Goal: Task Accomplishment & Management: Manage account settings

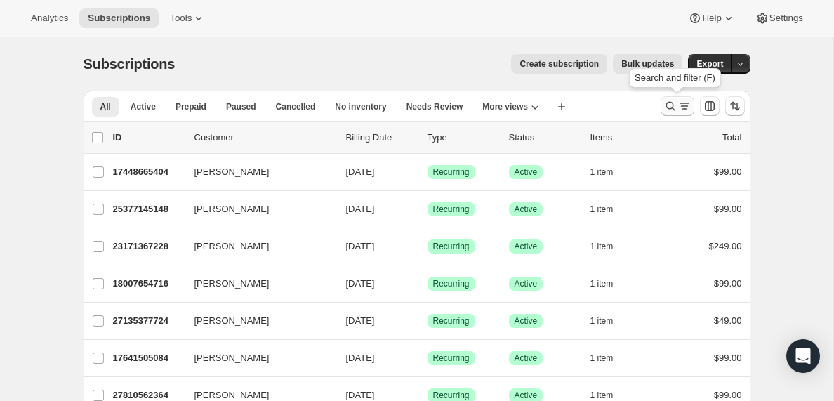
click at [680, 107] on icon "Search and filter results" at bounding box center [684, 106] width 14 height 14
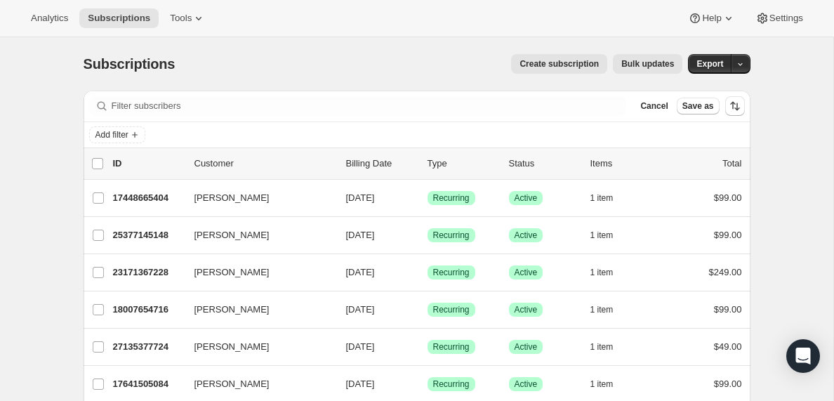
click at [169, 95] on div "Filter subscribers Cancel Save as" at bounding box center [417, 106] width 667 height 31
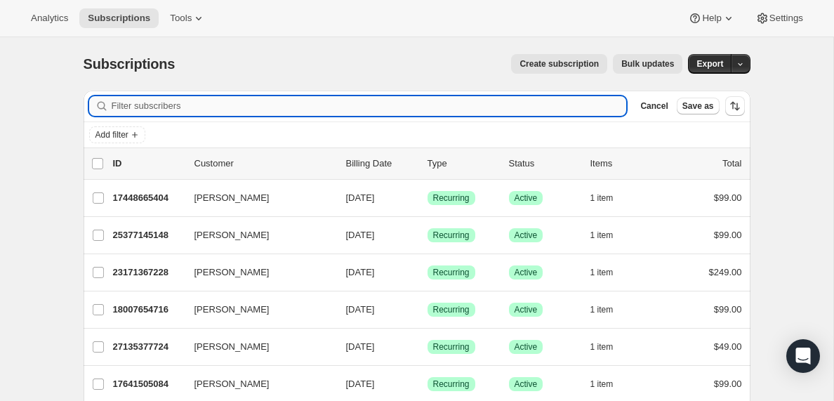
click at [161, 105] on input "Filter subscribers" at bounding box center [369, 106] width 515 height 20
paste input "[EMAIL_ADDRESS][DOMAIN_NAME]"
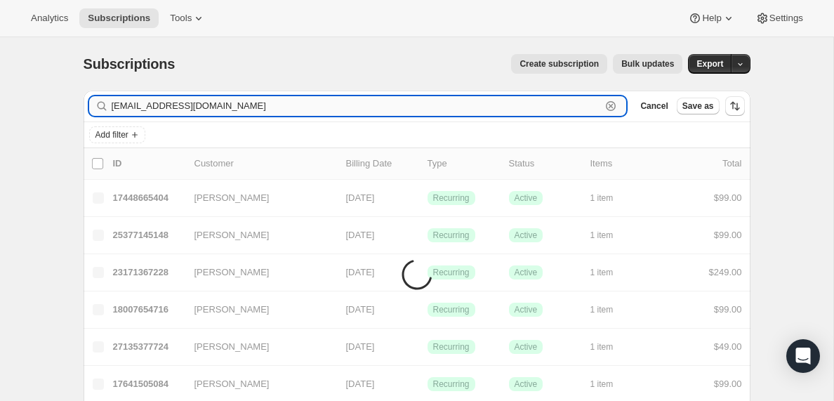
type input "[EMAIL_ADDRESS][DOMAIN_NAME]"
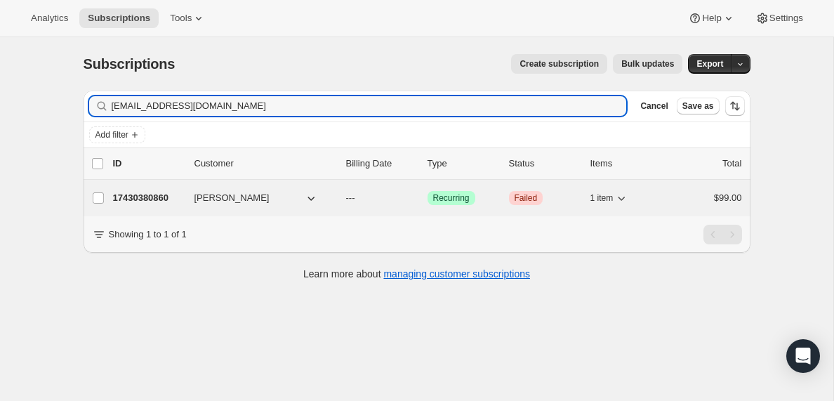
click at [138, 197] on p "17430380860" at bounding box center [148, 198] width 70 height 14
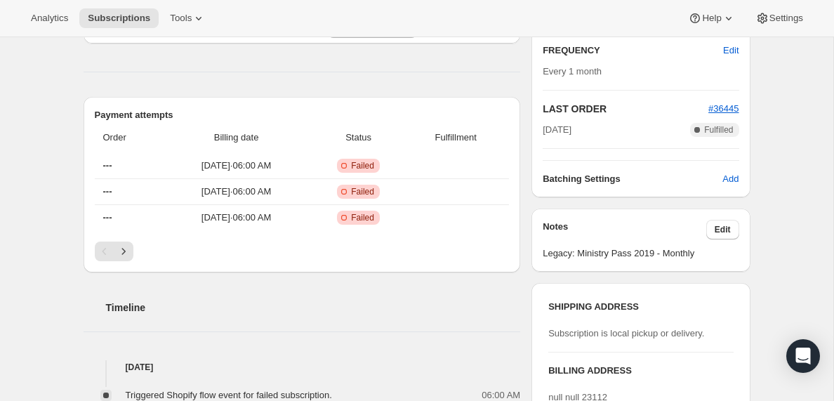
scroll to position [290, 0]
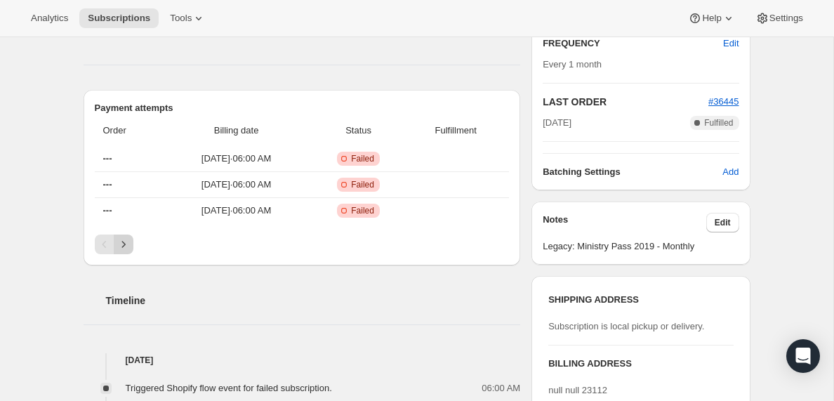
click at [125, 245] on icon "Next" at bounding box center [124, 244] width 14 height 14
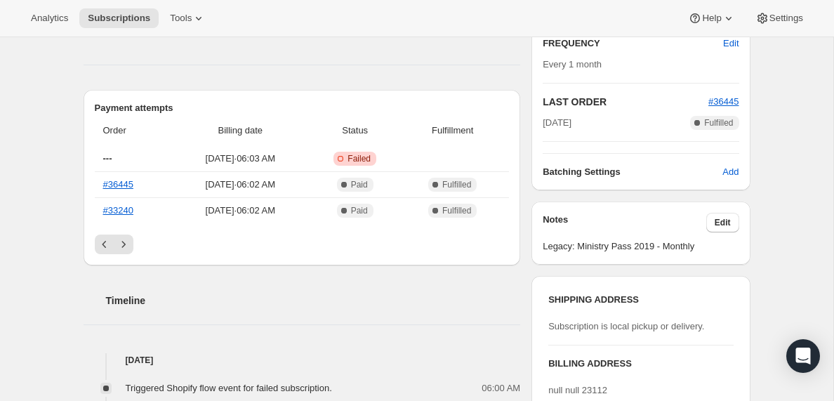
scroll to position [0, 0]
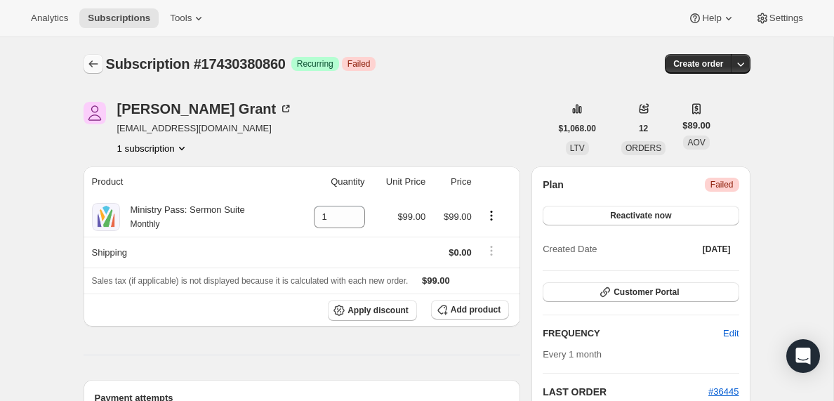
click at [95, 60] on icon "Subscriptions" at bounding box center [93, 64] width 14 height 14
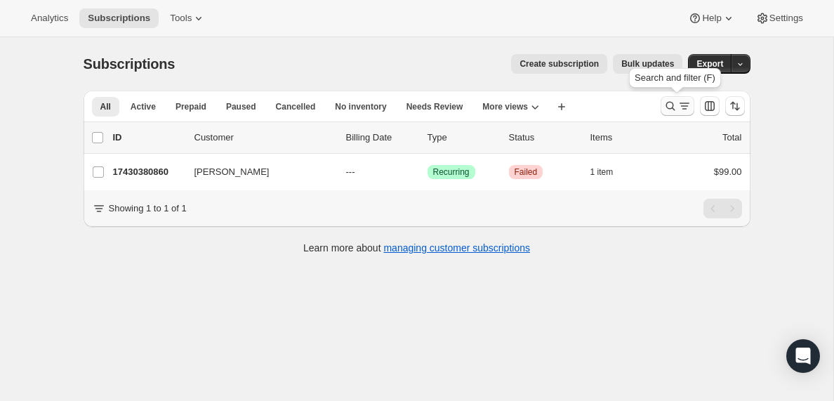
click at [679, 105] on icon "Search and filter results" at bounding box center [684, 106] width 14 height 14
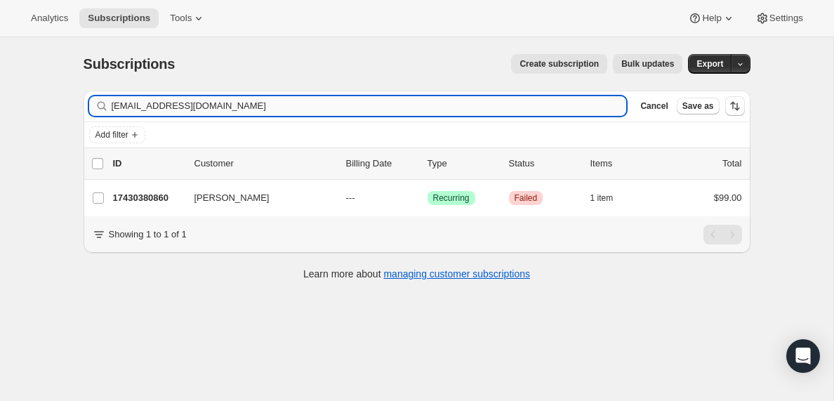
click at [138, 107] on input "[EMAIL_ADDRESS][DOMAIN_NAME]" at bounding box center [369, 106] width 515 height 20
type input "[EMAIL_ADDRESS][DOMAIN_NAME]"
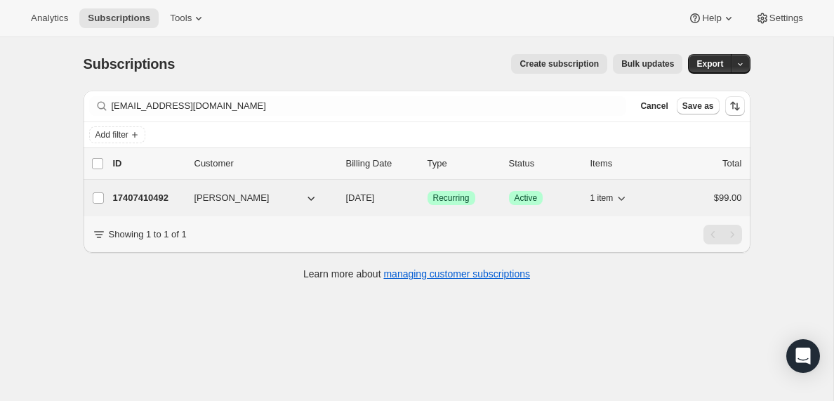
click at [140, 197] on p "17407410492" at bounding box center [148, 198] width 70 height 14
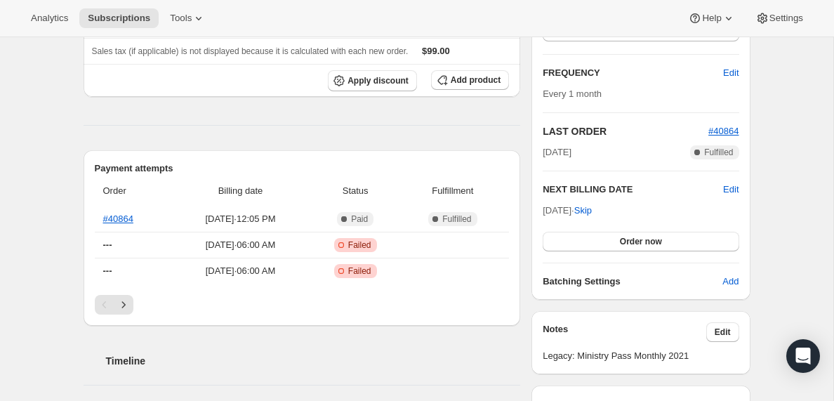
scroll to position [233, 0]
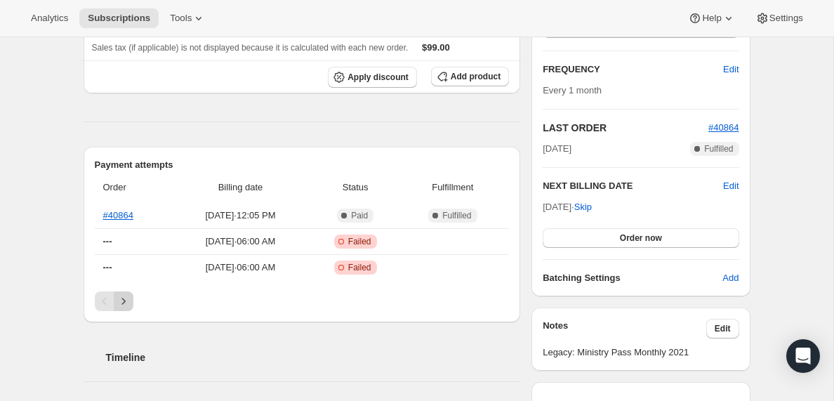
click at [125, 301] on icon "Next" at bounding box center [124, 301] width 14 height 14
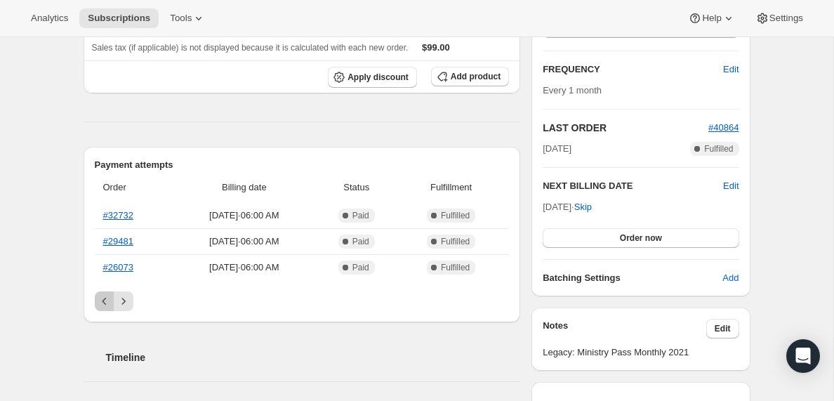
click at [103, 300] on icon "Previous" at bounding box center [105, 301] width 14 height 14
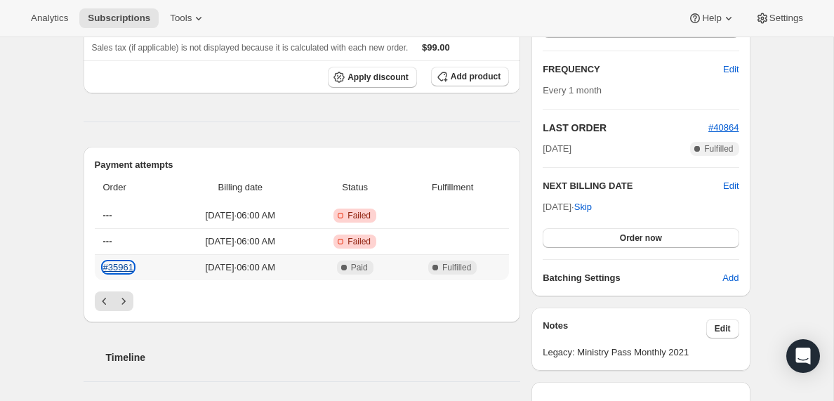
click at [119, 268] on link "#35961" at bounding box center [118, 267] width 30 height 11
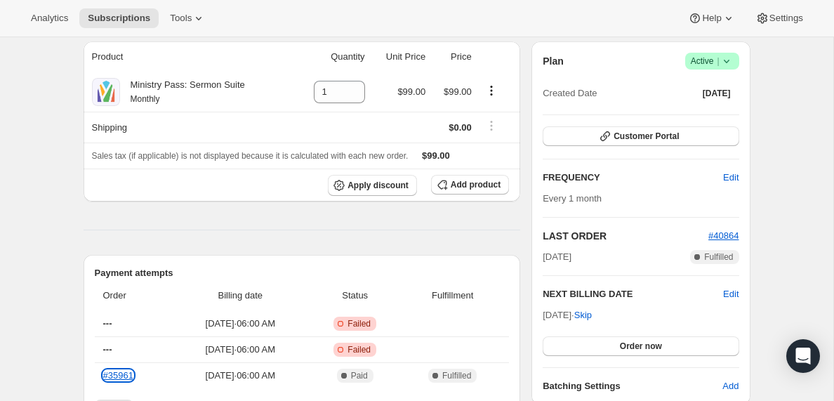
scroll to position [0, 0]
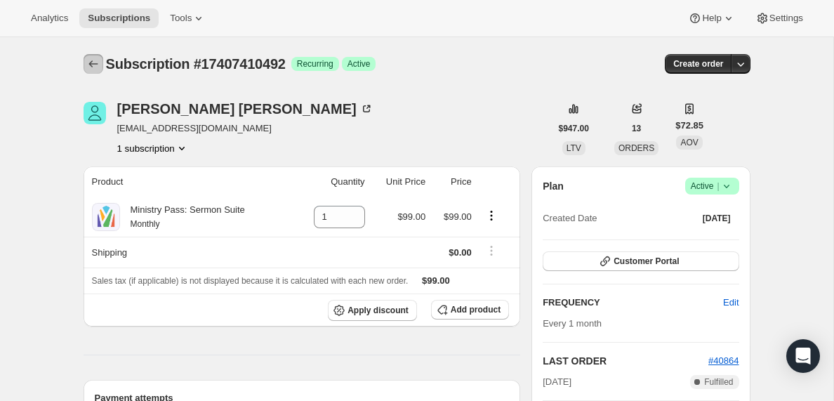
click at [93, 62] on icon "Subscriptions" at bounding box center [93, 64] width 14 height 14
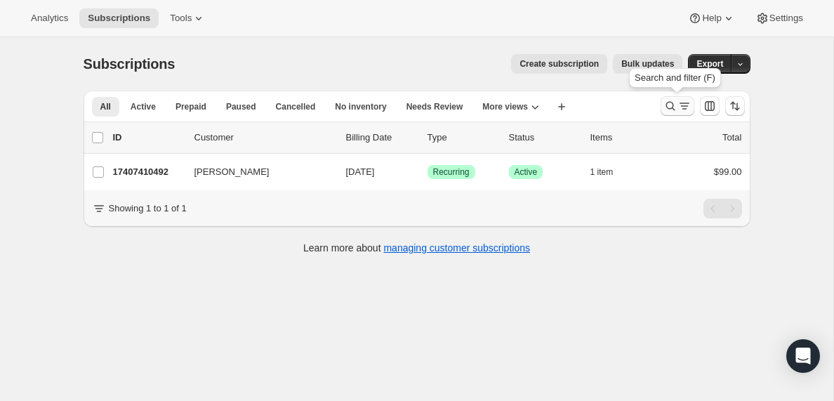
click at [682, 106] on icon "Search and filter results" at bounding box center [684, 106] width 14 height 14
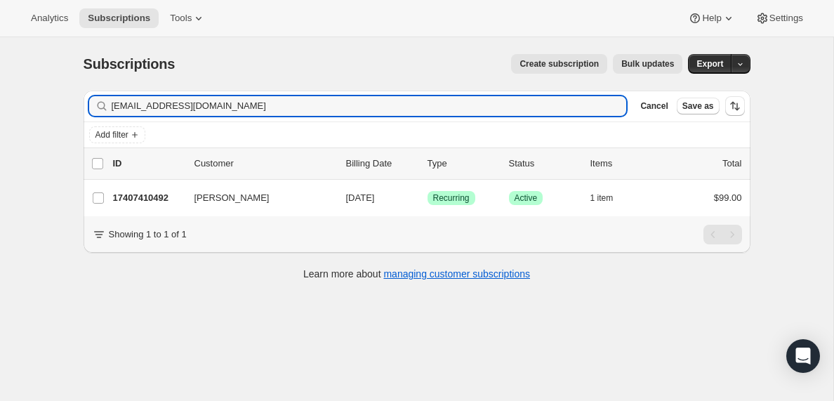
drag, startPoint x: 237, startPoint y: 106, endPoint x: 96, endPoint y: 109, distance: 140.4
click at [96, 109] on div "[EMAIL_ADDRESS][DOMAIN_NAME] Clear" at bounding box center [358, 106] width 538 height 20
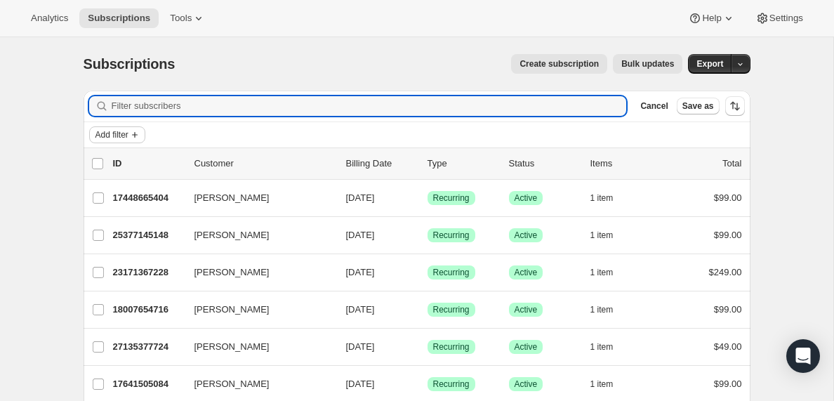
click at [128, 135] on span "Add filter" at bounding box center [111, 134] width 33 height 11
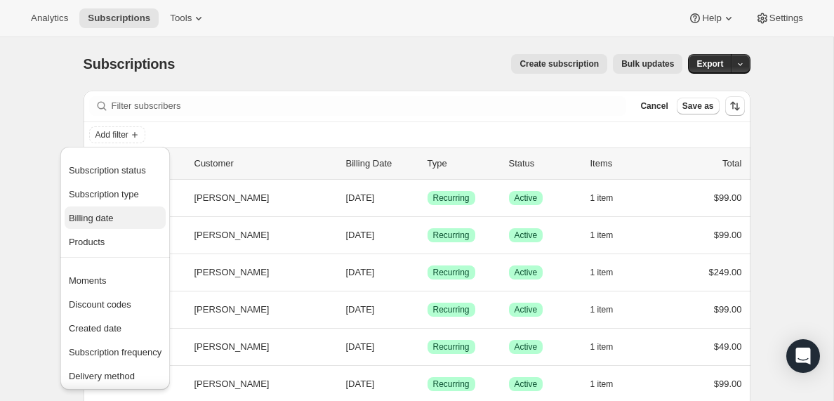
click at [97, 219] on span "Billing date" at bounding box center [91, 218] width 45 height 11
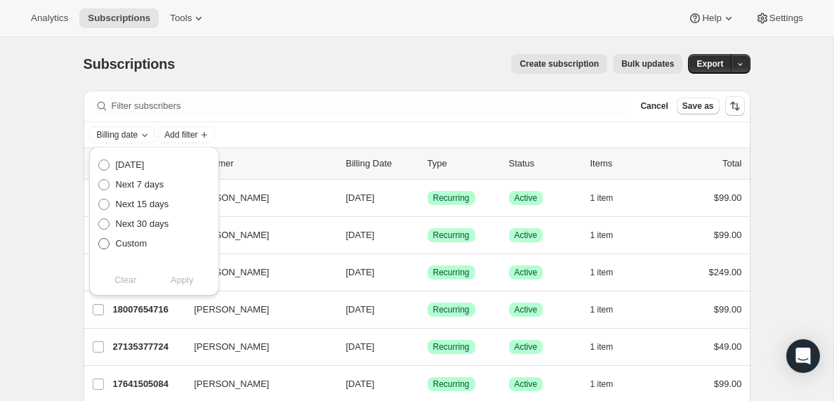
click at [104, 246] on span at bounding box center [103, 243] width 11 height 11
click at [99, 239] on input "Custom" at bounding box center [98, 238] width 1 height 1
radio input "true"
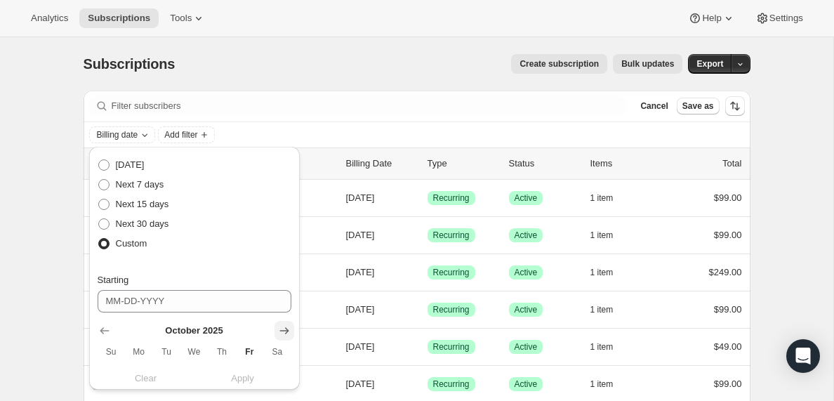
click at [285, 331] on icon "Show next month, November 2025" at bounding box center [283, 330] width 9 height 7
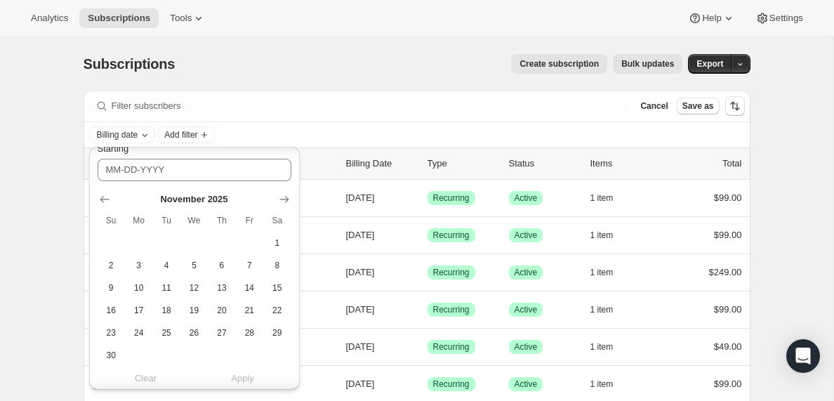
scroll to position [133, 0]
click at [109, 288] on span "9" at bounding box center [111, 285] width 16 height 11
type input "[DATE]"
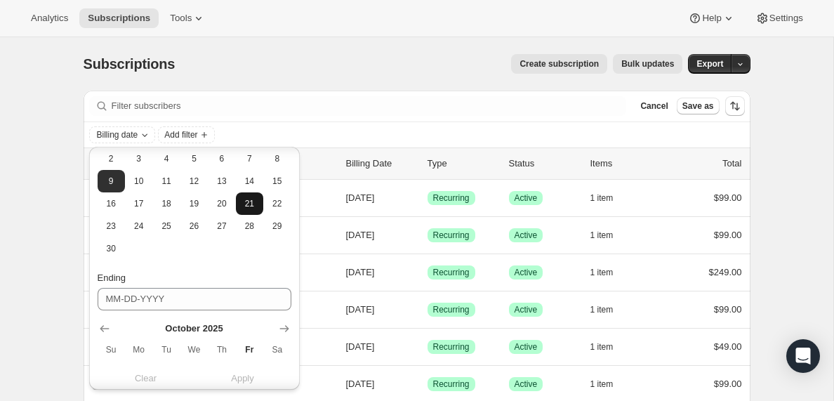
scroll to position [265, 0]
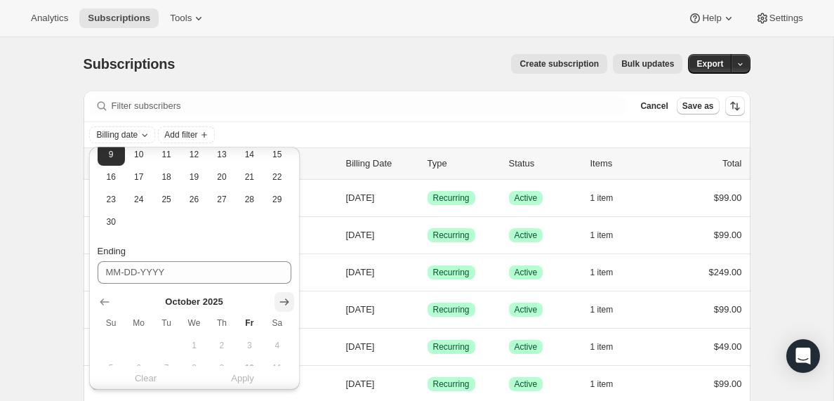
click at [283, 303] on icon "Show next month, November 2025" at bounding box center [284, 302] width 14 height 14
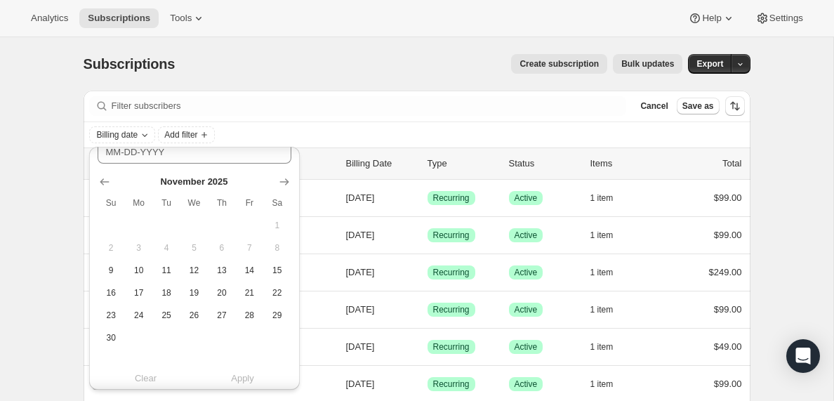
scroll to position [391, 0]
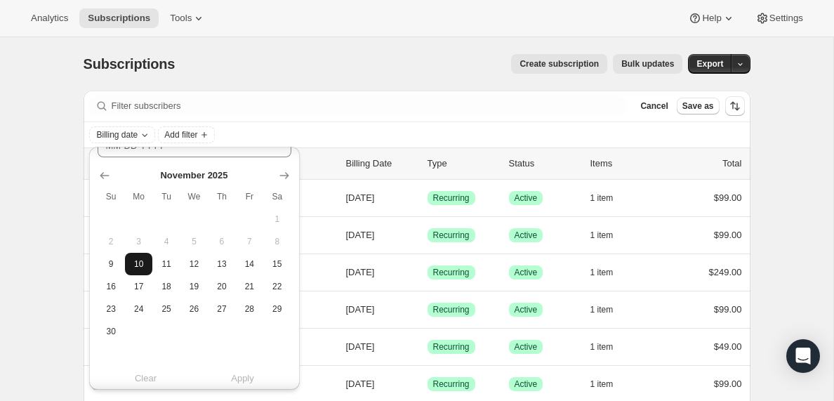
click at [140, 268] on span "10" at bounding box center [139, 263] width 16 height 11
type input "[DATE]"
click at [247, 380] on span "Apply" at bounding box center [242, 378] width 23 height 14
click at [263, 135] on span "Add filter" at bounding box center [246, 134] width 33 height 11
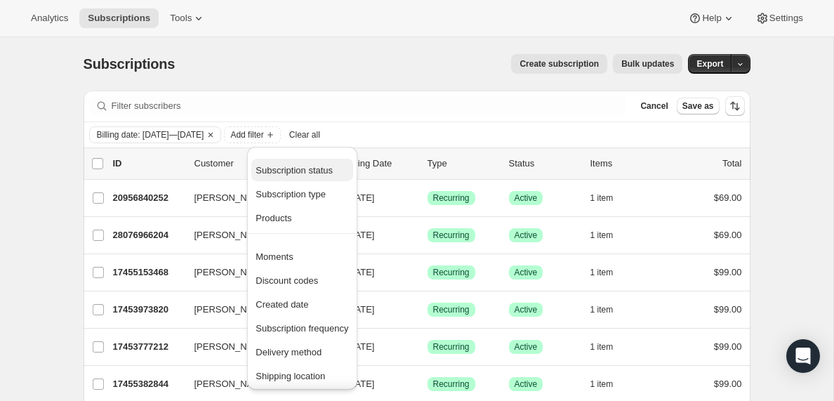
click at [293, 173] on span "Subscription status" at bounding box center [293, 170] width 77 height 11
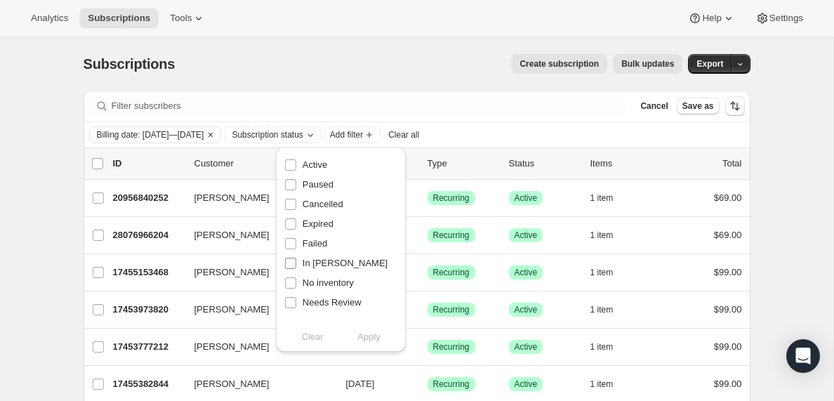
click at [291, 260] on input "In [PERSON_NAME]" at bounding box center [290, 263] width 11 height 11
checkbox input "true"
click at [370, 336] on span "Apply" at bounding box center [368, 337] width 23 height 14
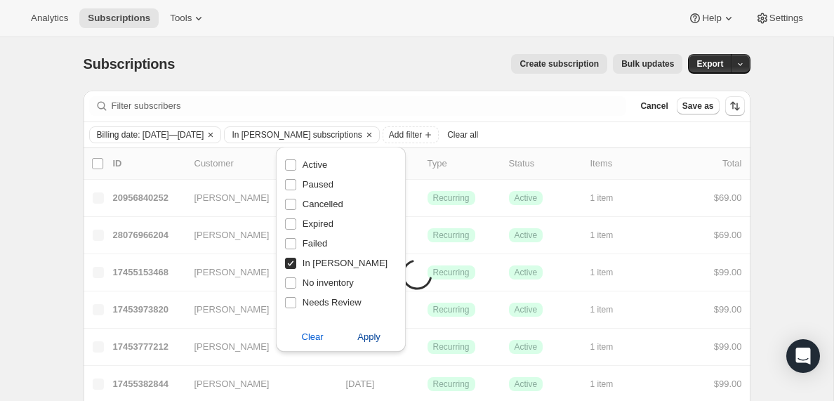
click at [370, 336] on span "Apply" at bounding box center [368, 337] width 23 height 14
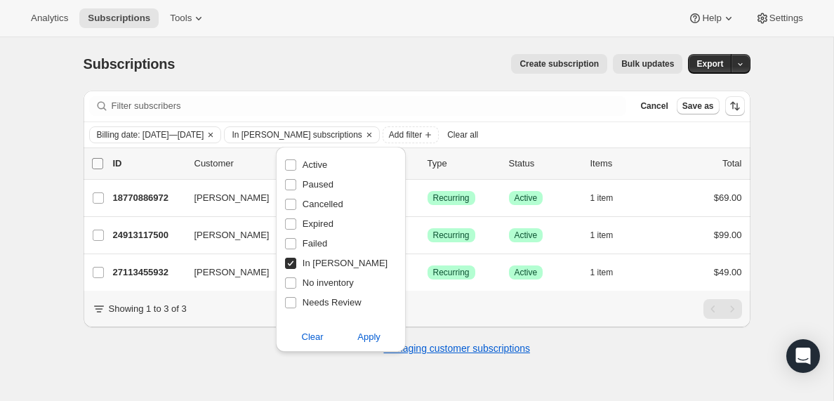
click at [97, 163] on input "0 selected" at bounding box center [97, 163] width 11 height 11
checkbox input "true"
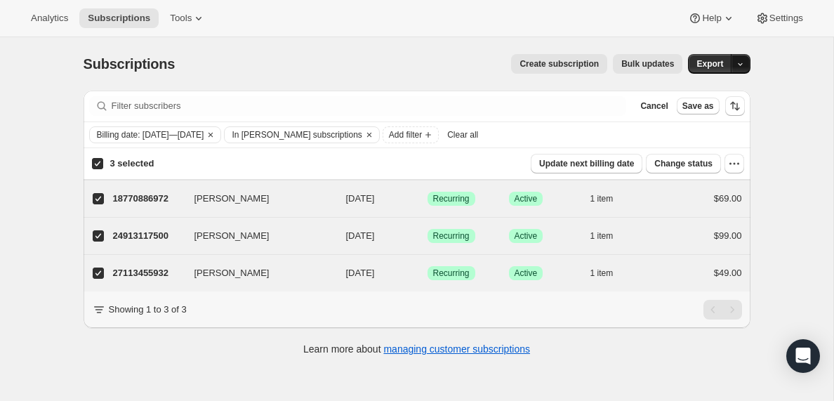
click at [740, 64] on icon "button" at bounding box center [740, 64] width 9 height 9
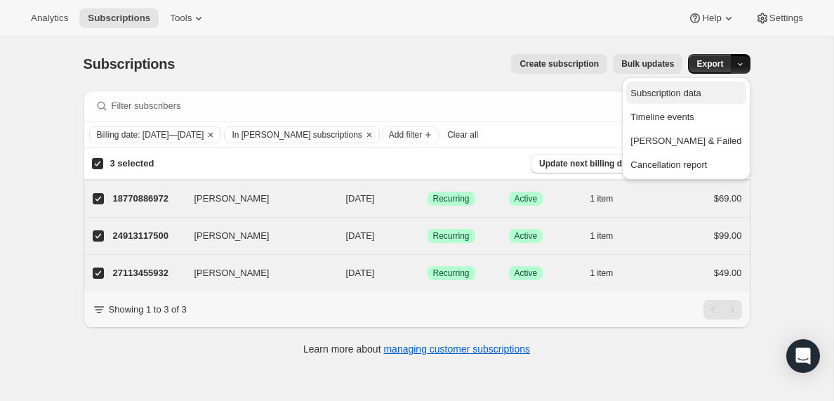
click at [700, 93] on span "Subscription data" at bounding box center [665, 93] width 70 height 11
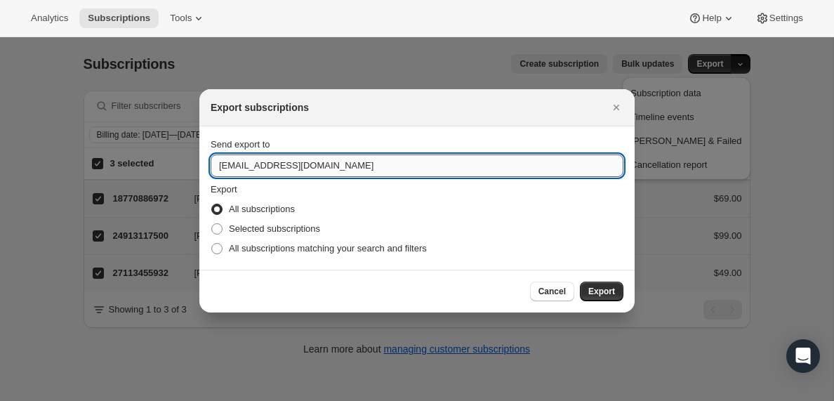
click at [253, 166] on input "[EMAIL_ADDRESS][DOMAIN_NAME]" at bounding box center [417, 165] width 413 height 22
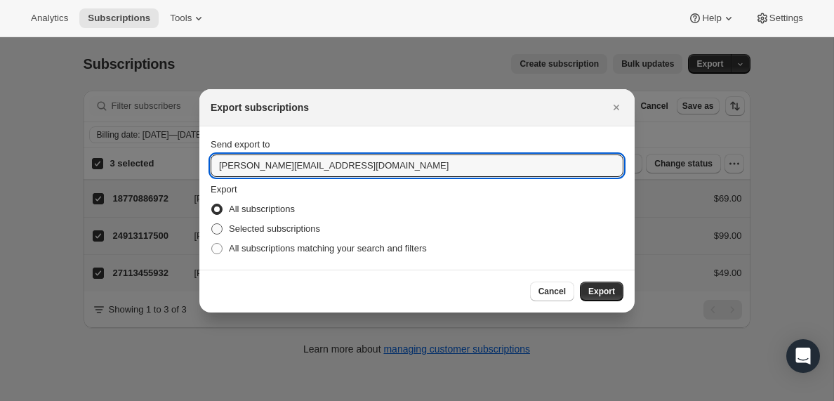
type input "[PERSON_NAME][EMAIL_ADDRESS][DOMAIN_NAME]"
click at [217, 230] on span ":rik:" at bounding box center [216, 228] width 11 height 11
click at [212, 224] on input "Selected subscriptions" at bounding box center [211, 223] width 1 height 1
radio input "true"
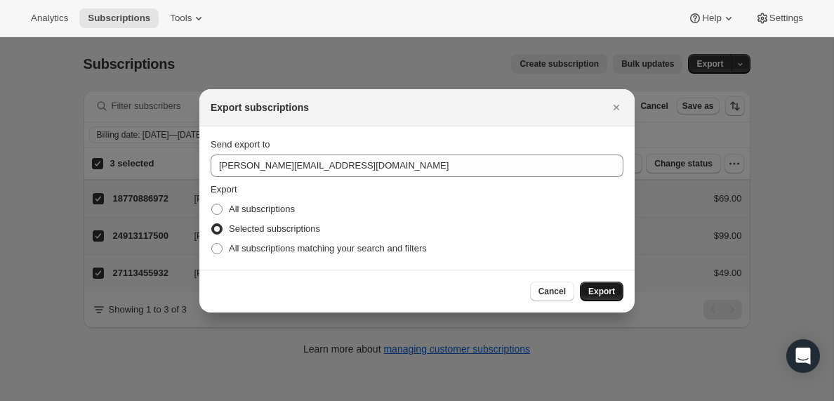
click at [604, 292] on span "Export" at bounding box center [601, 291] width 27 height 11
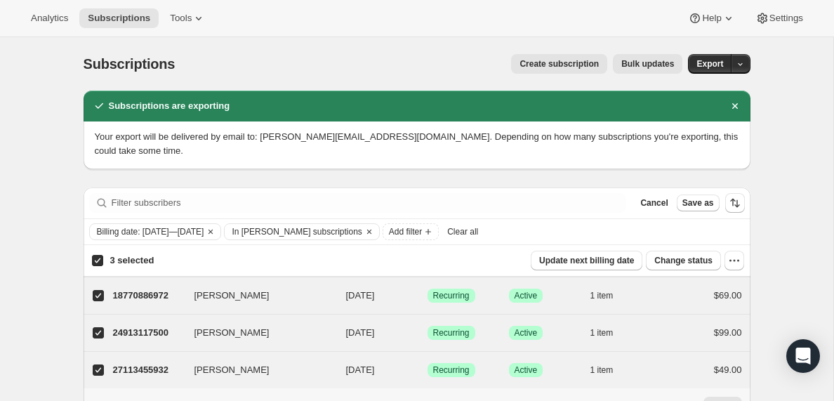
click at [478, 233] on span "Clear all" at bounding box center [462, 231] width 31 height 11
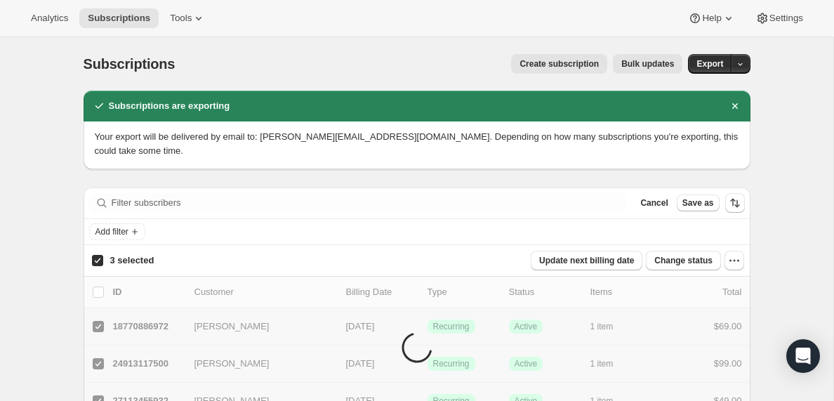
click at [97, 262] on input "3 selected" at bounding box center [97, 260] width 11 height 11
checkbox input "false"
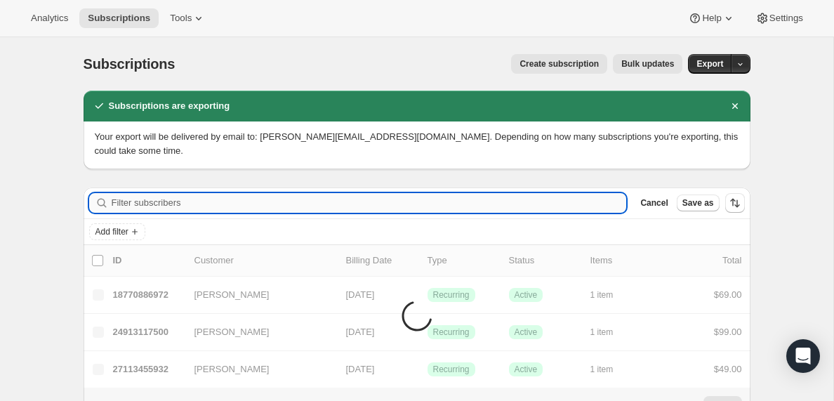
click at [126, 198] on input "Filter subscribers" at bounding box center [369, 203] width 515 height 20
paste input "[EMAIL_ADDRESS][DOMAIN_NAME]"
type input "[EMAIL_ADDRESS][DOMAIN_NAME]"
